Goal: Task Accomplishment & Management: Manage account settings

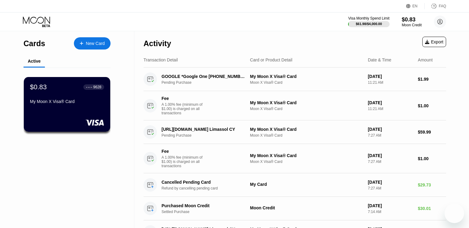
click at [43, 23] on icon at bounding box center [37, 21] width 28 height 11
click at [41, 22] on icon at bounding box center [37, 21] width 28 height 11
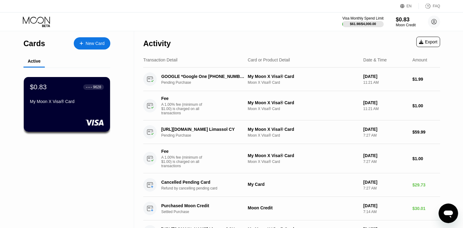
click at [38, 21] on icon at bounding box center [37, 21] width 28 height 11
click at [40, 19] on icon at bounding box center [37, 21] width 28 height 11
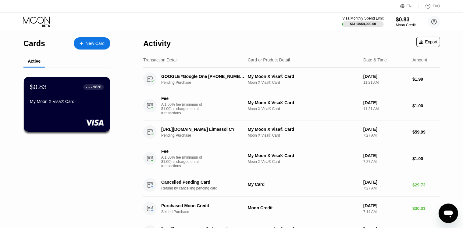
click at [40, 19] on icon at bounding box center [37, 21] width 28 height 11
click at [406, 25] on div "Moon Credit" at bounding box center [406, 25] width 20 height 4
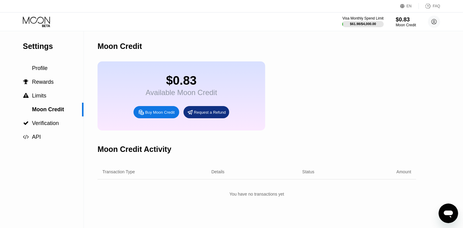
click at [38, 70] on span "Profile" at bounding box center [40, 68] width 16 height 6
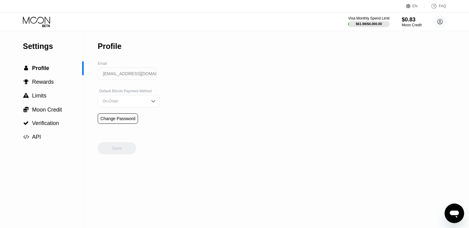
click at [46, 85] on span "Rewards" at bounding box center [43, 82] width 22 height 6
